Goal: Transaction & Acquisition: Purchase product/service

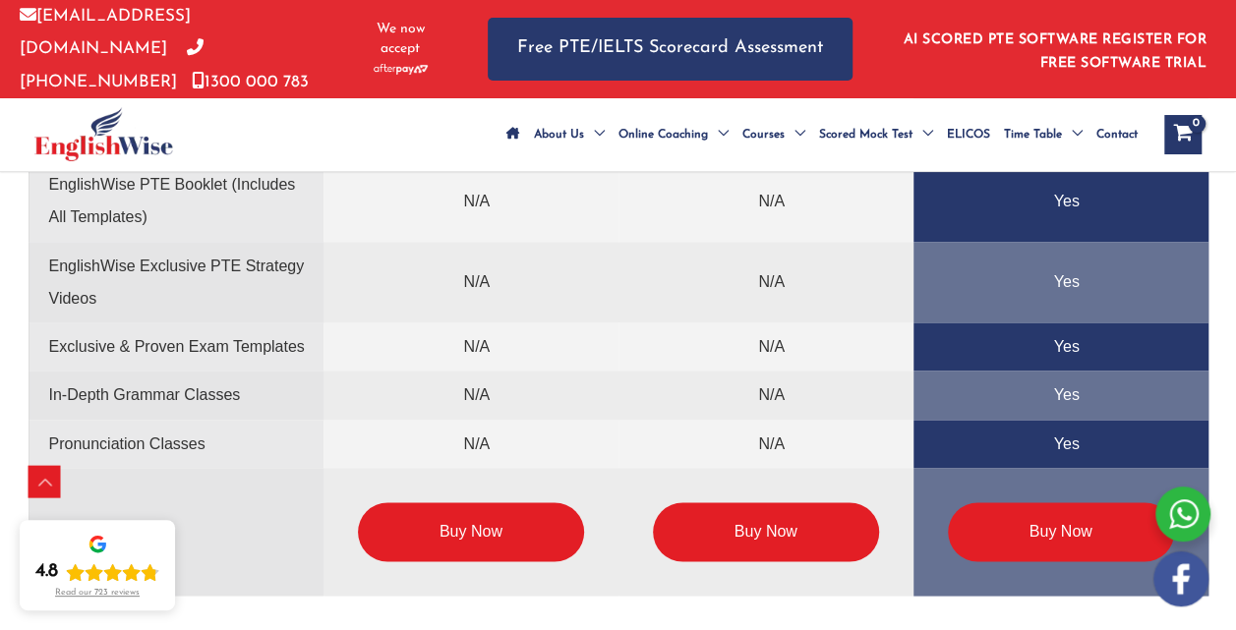
scroll to position [4849, 0]
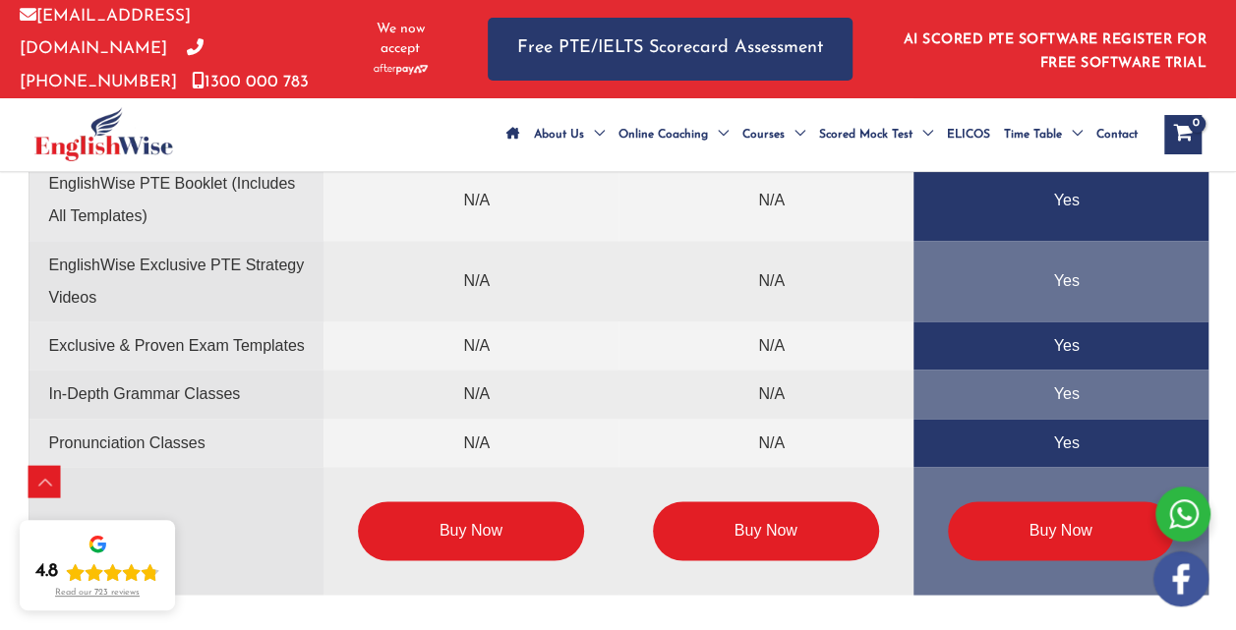
click at [1063, 560] on link "Buy Now" at bounding box center [1061, 530] width 226 height 59
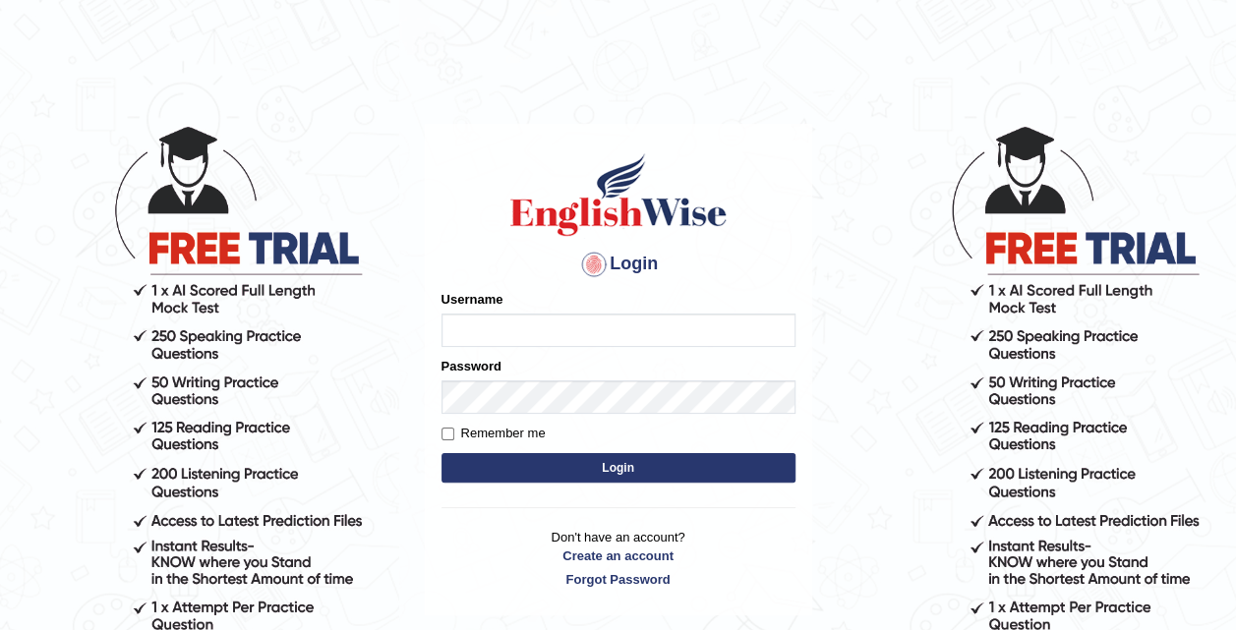
click at [417, 114] on body "Login Please fix the following errors: Username Password Remember me Login Don'…" at bounding box center [618, 377] width 1236 height 630
